Goal: Find specific page/section: Find specific page/section

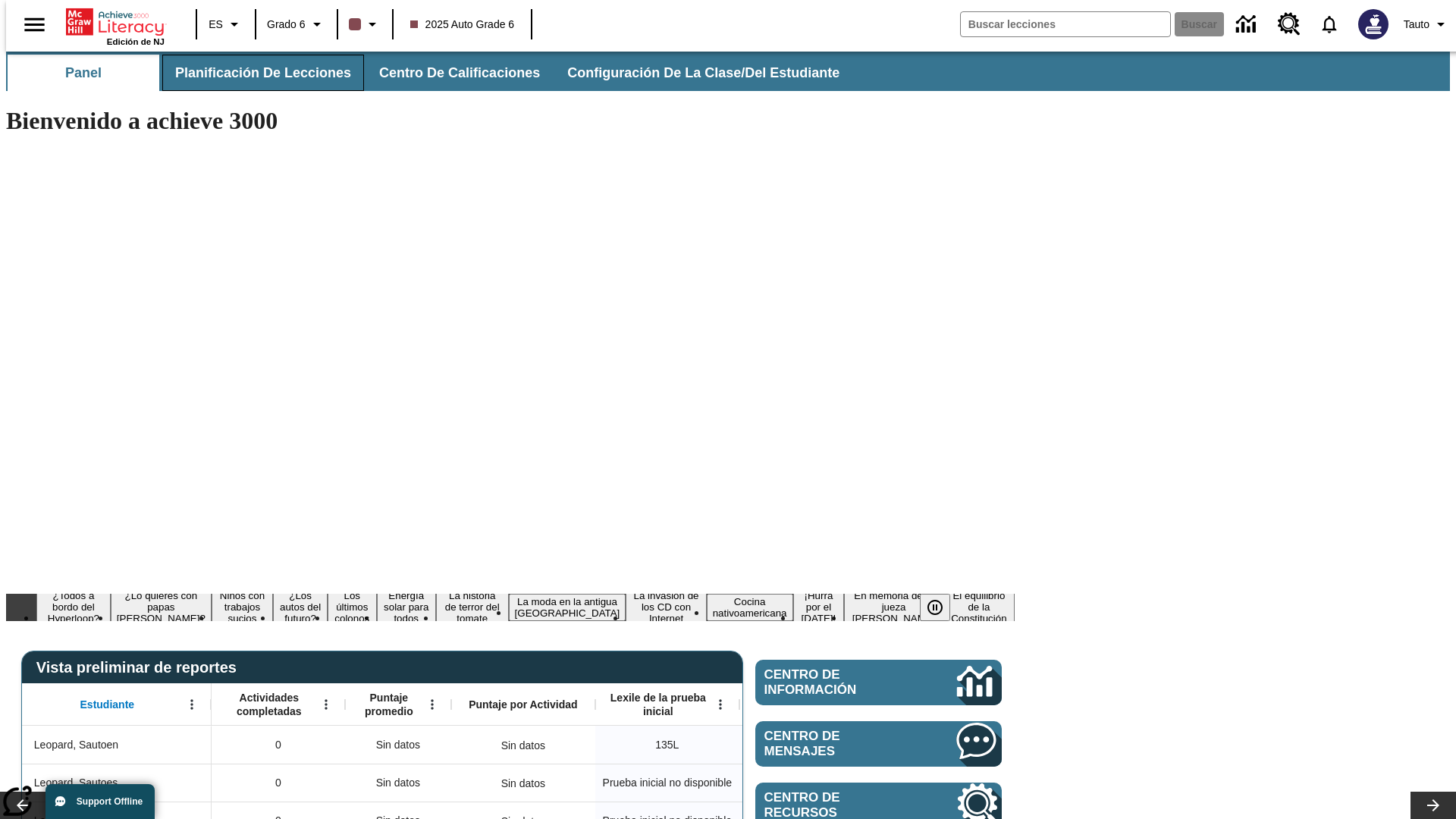
click at [254, 73] on span "Planificación de lecciones" at bounding box center [263, 73] width 176 height 18
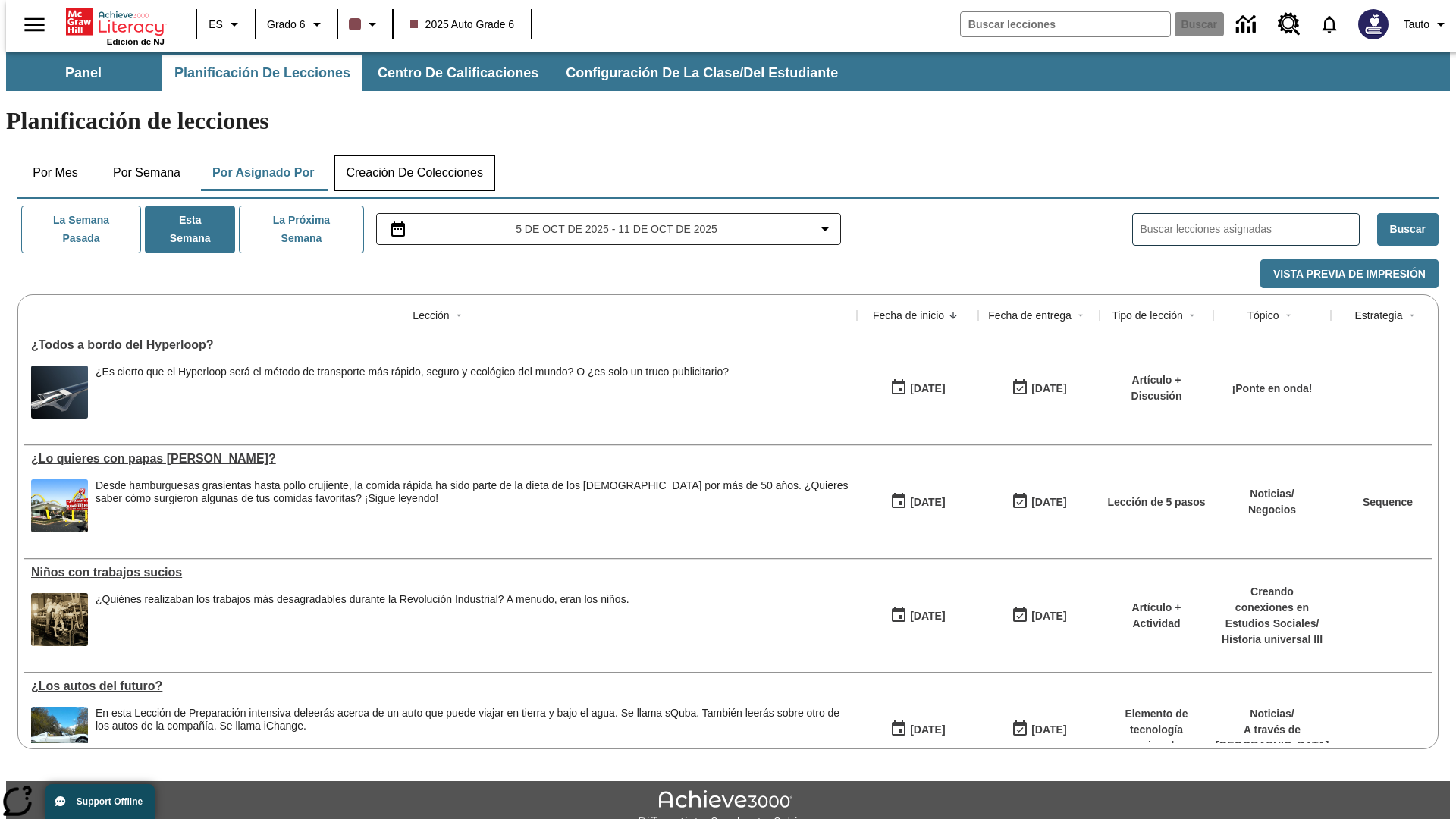
click at [411, 155] on button "Creación de colecciones" at bounding box center [414, 173] width 161 height 37
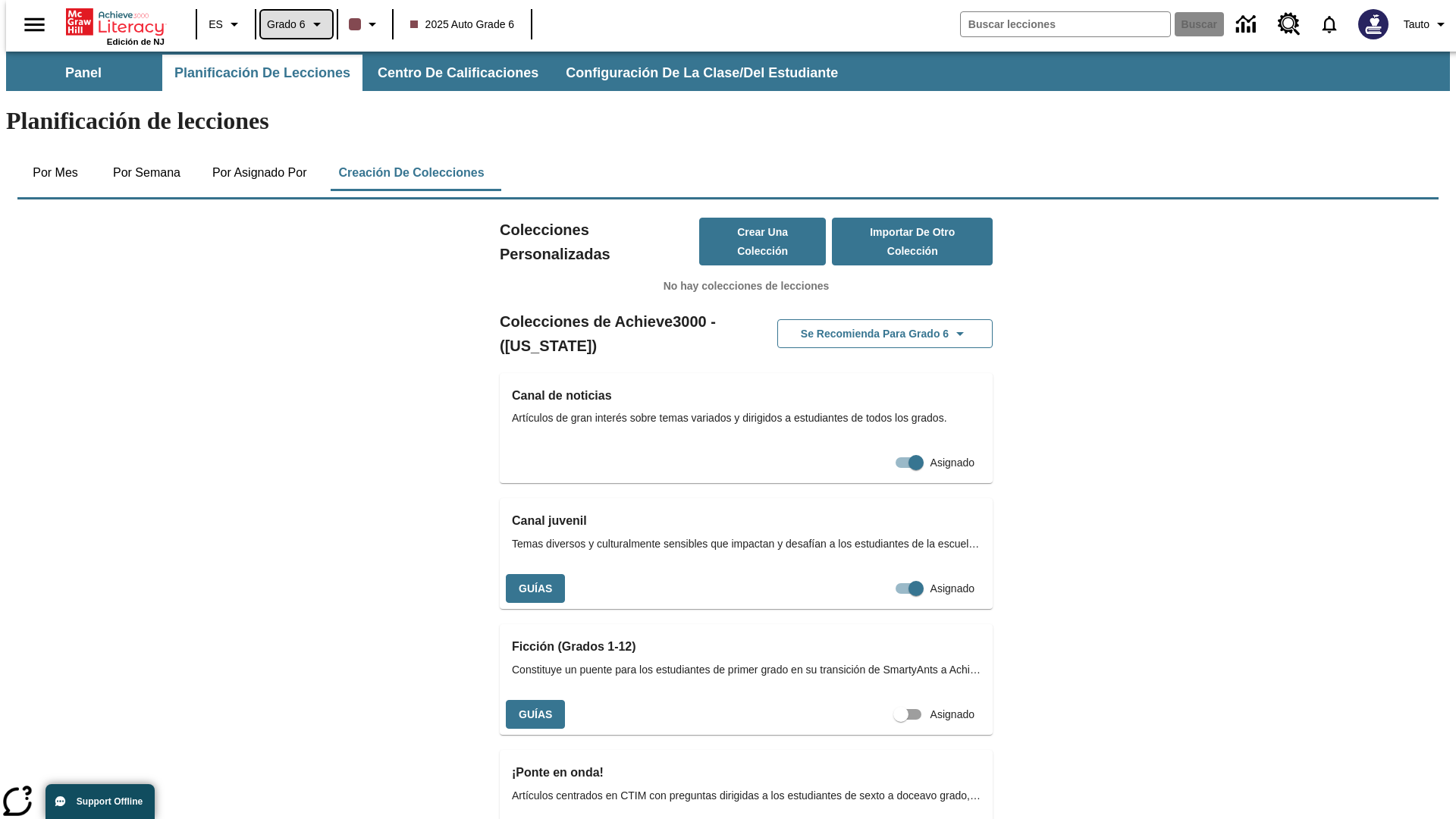
click at [291, 25] on span "Grado 6" at bounding box center [286, 25] width 39 height 16
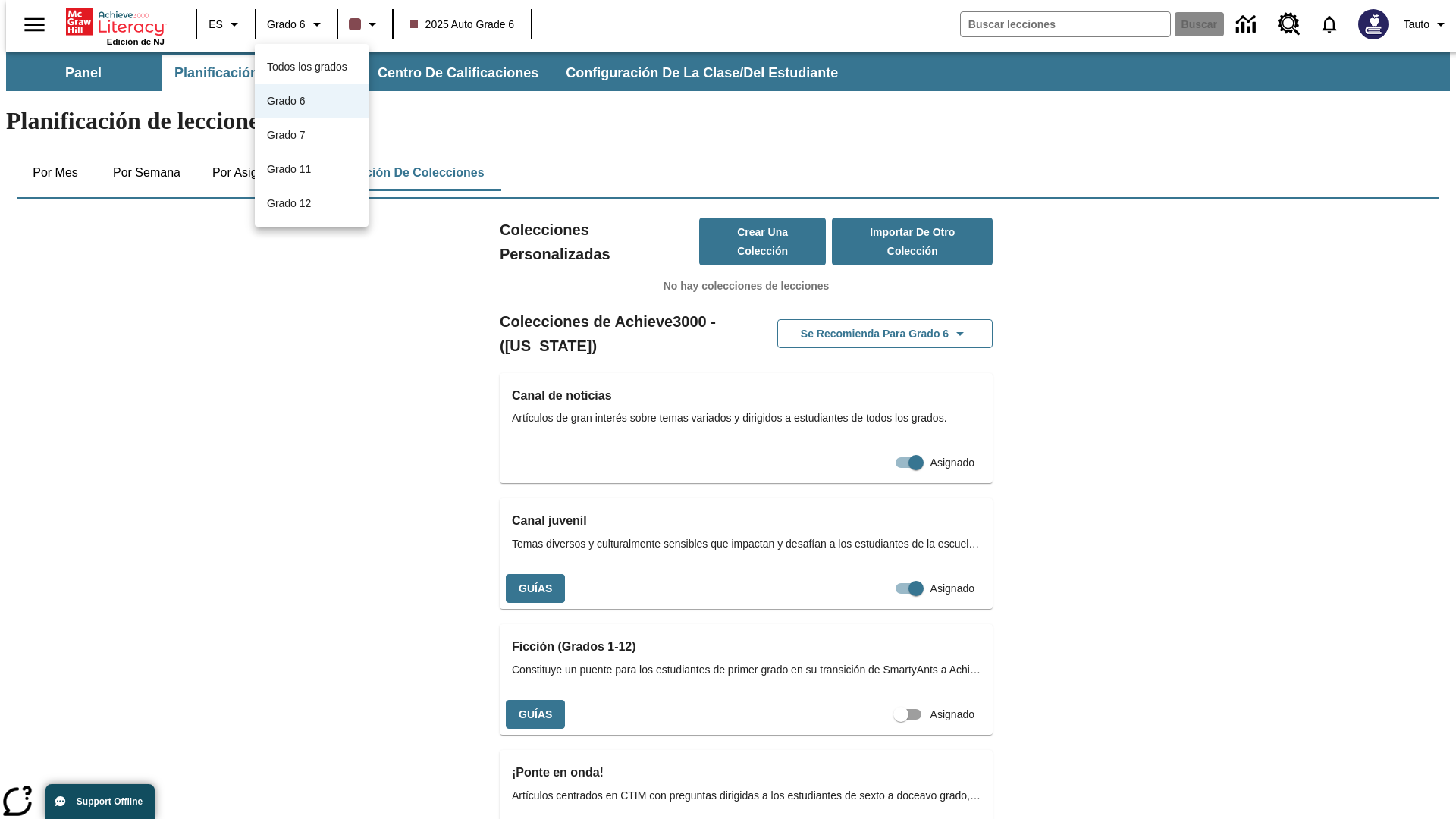
click at [311, 67] on span "Todos los grados" at bounding box center [306, 66] width 80 height 12
